Goal: Task Accomplishment & Management: Manage account settings

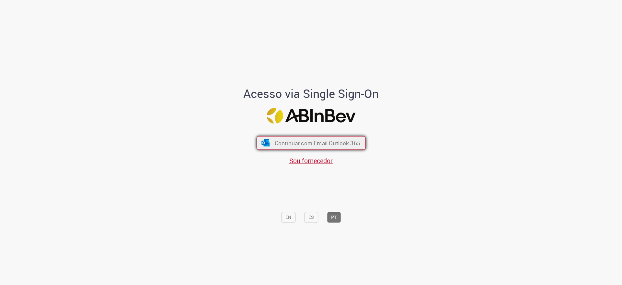
click at [289, 141] on span "Continuar com Email Outlook 365" at bounding box center [318, 142] width 86 height 7
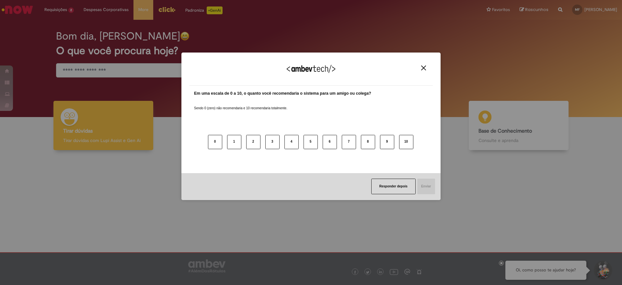
click at [428, 69] on div "Agradecemos seu feedback!" at bounding box center [311, 72] width 244 height 25
click at [426, 71] on div "Agradecemos seu feedback!" at bounding box center [311, 72] width 244 height 25
click at [425, 69] on img "Close" at bounding box center [423, 67] width 5 height 5
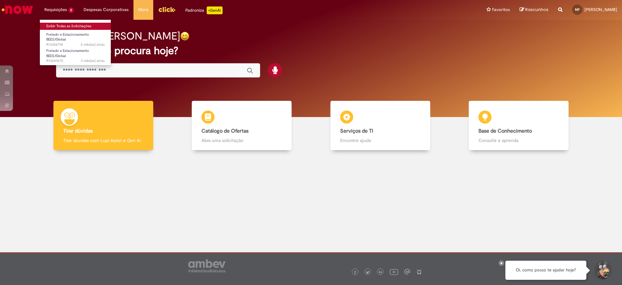
click at [63, 28] on link "Exibir Todas as Solicitações" at bounding box center [75, 26] width 71 height 7
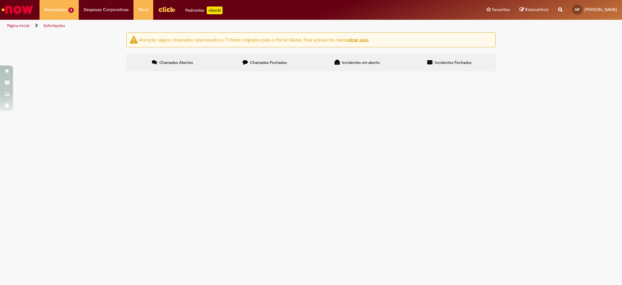
click at [275, 66] on label "Chamados Fechados" at bounding box center [265, 63] width 92 height 18
